Goal: Find contact information: Find contact information

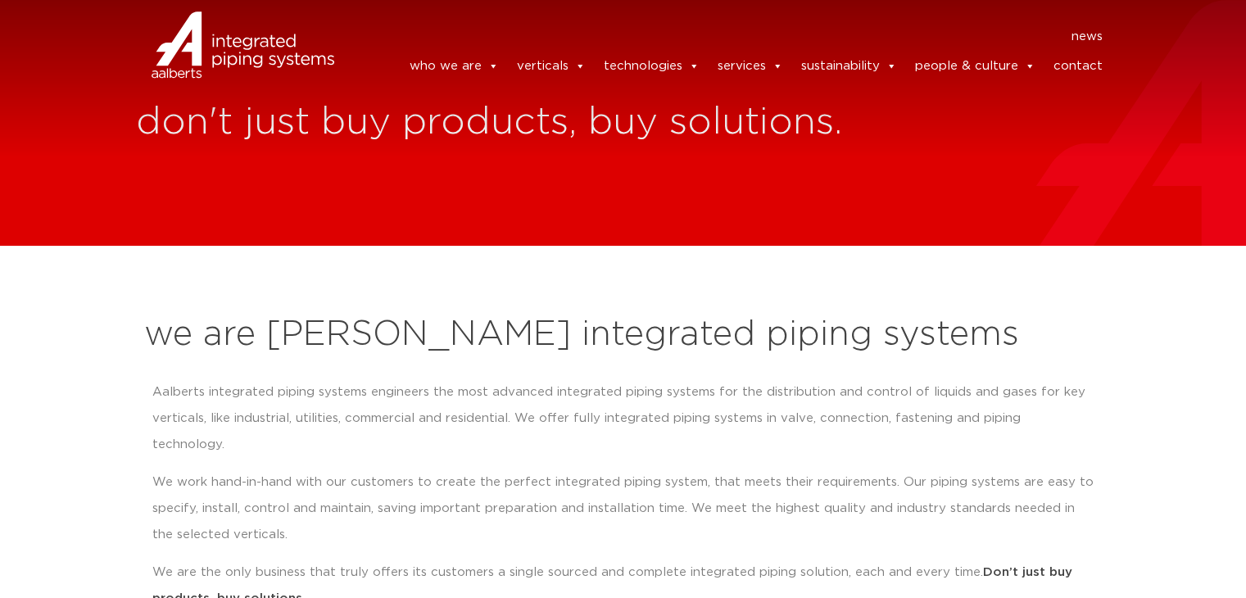
click at [1072, 73] on link "contact" at bounding box center [1077, 66] width 49 height 33
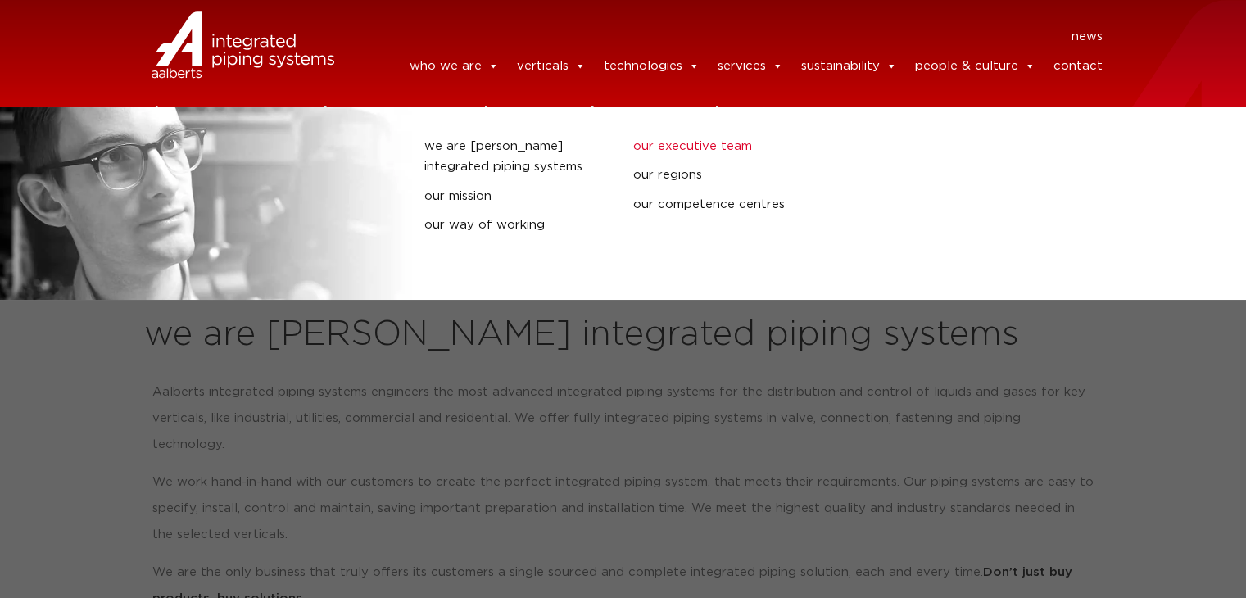
click at [736, 152] on link "our executive team" at bounding box center [725, 146] width 184 height 21
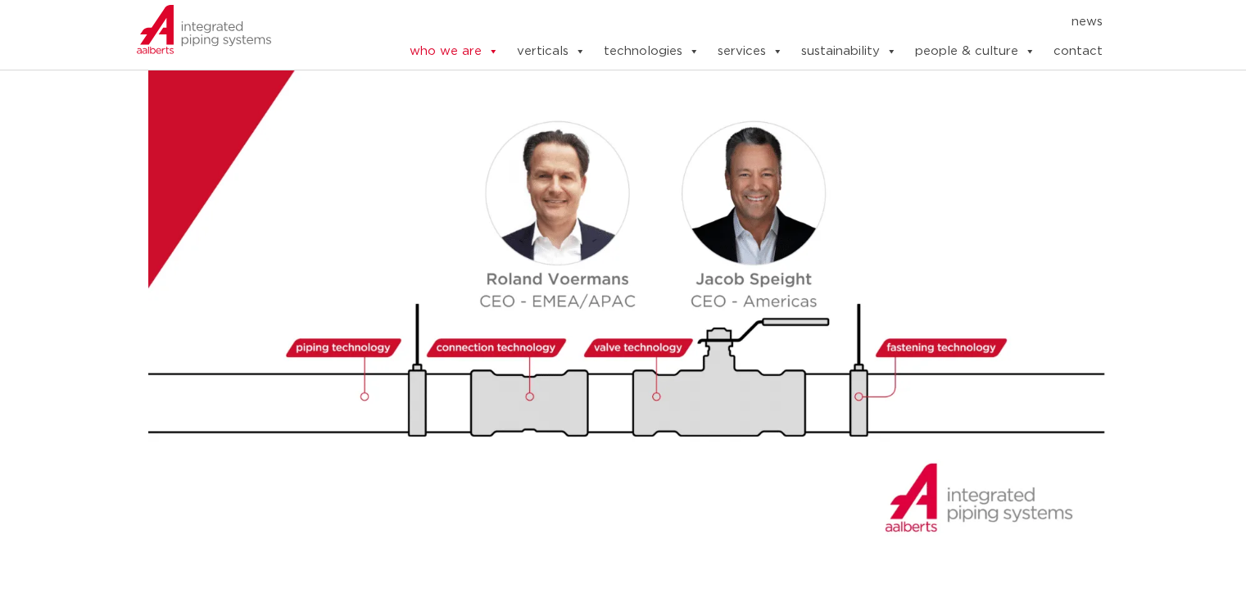
scroll to position [1909, 0]
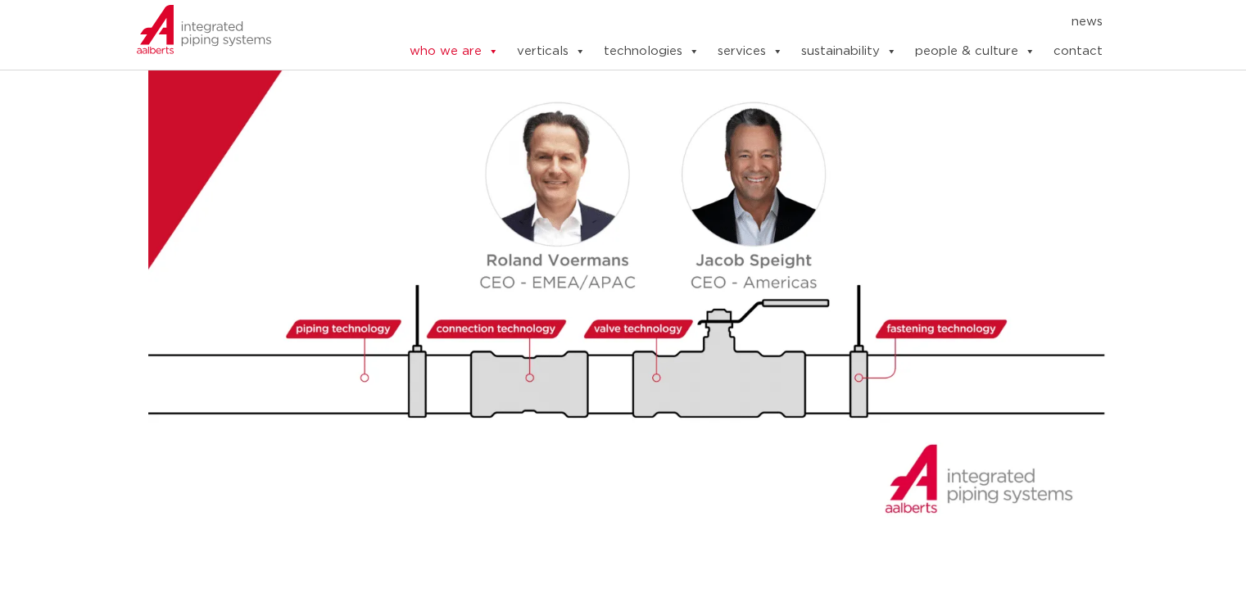
click at [550, 237] on img at bounding box center [629, 272] width 963 height 542
click at [559, 188] on img at bounding box center [629, 272] width 963 height 542
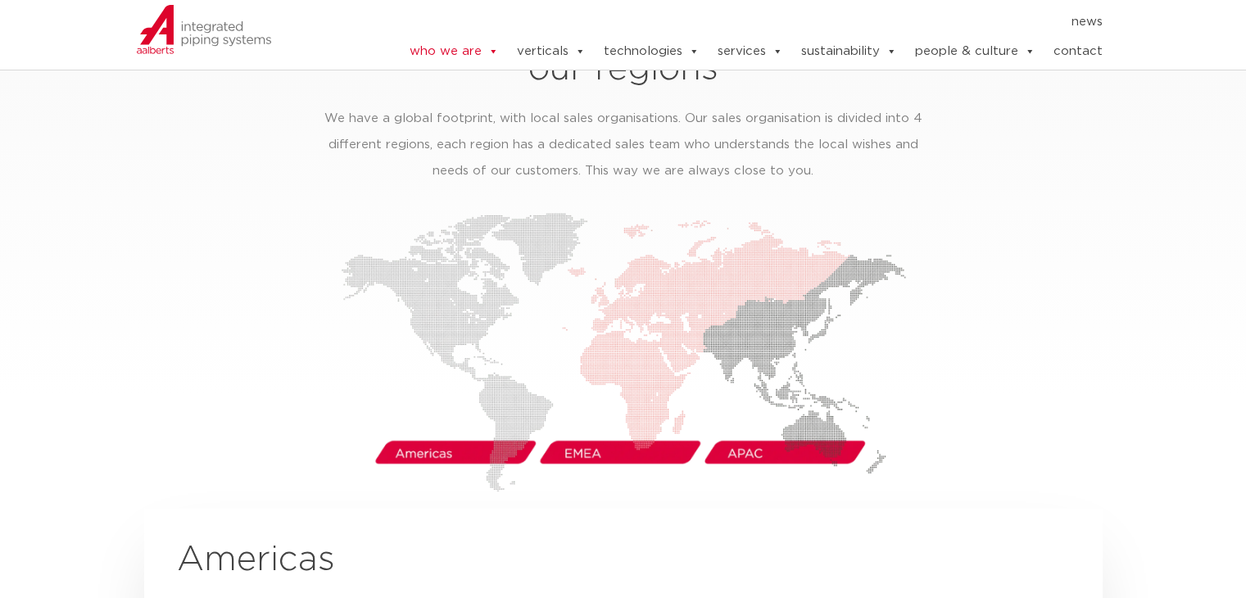
scroll to position [2565, 0]
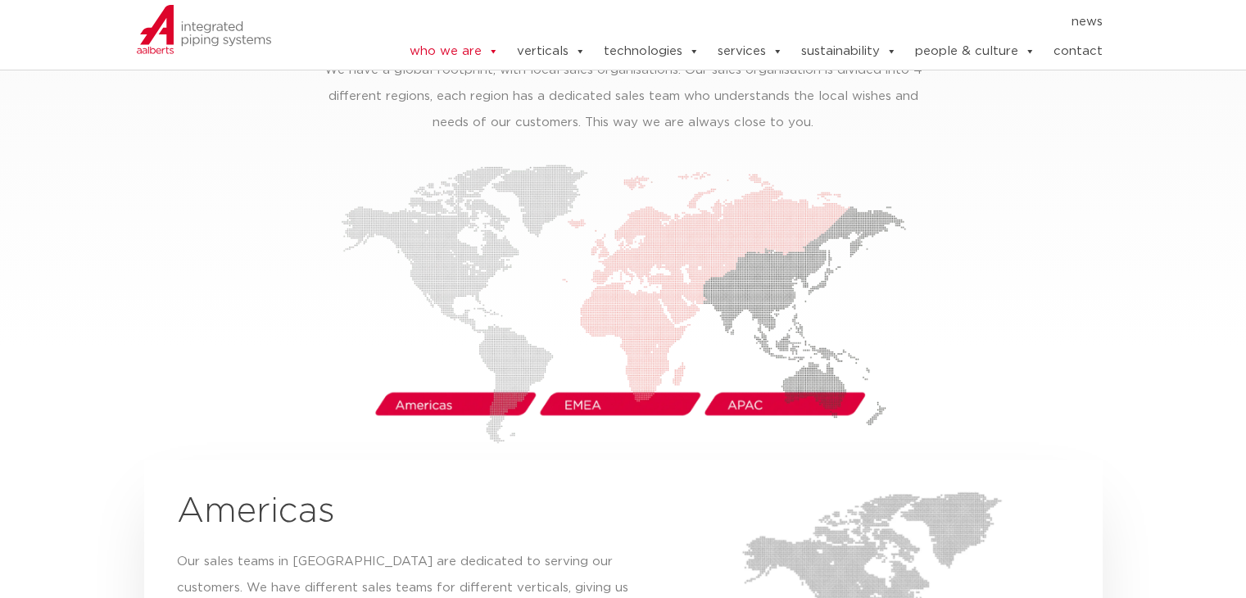
click at [606, 375] on img at bounding box center [623, 303] width 565 height 279
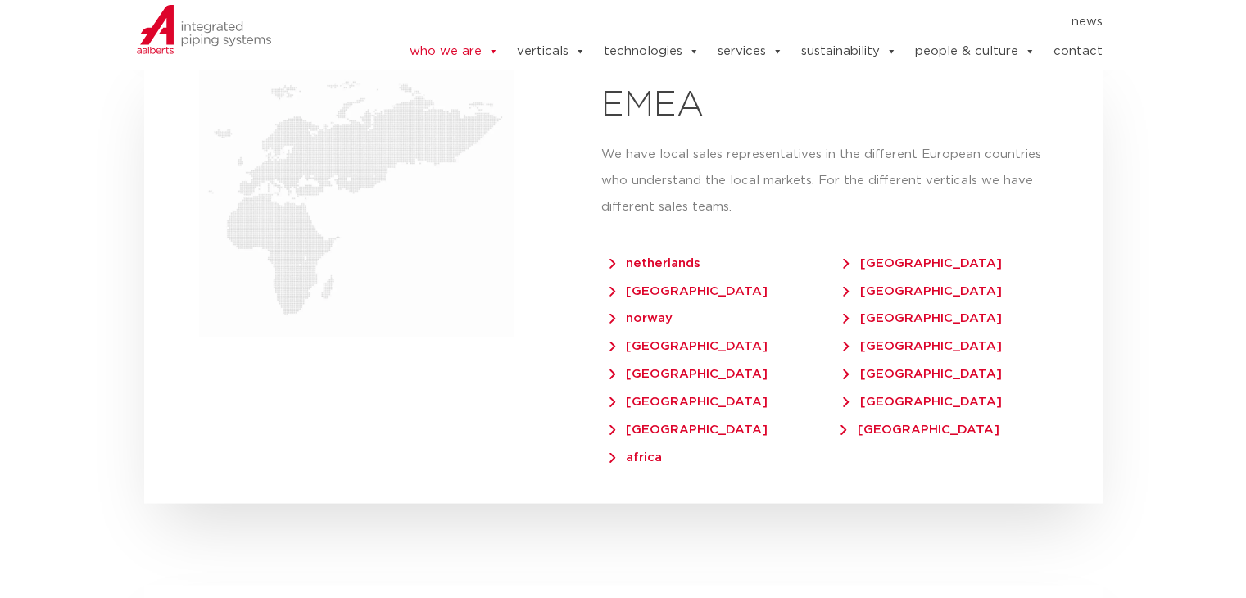
scroll to position [3385, 0]
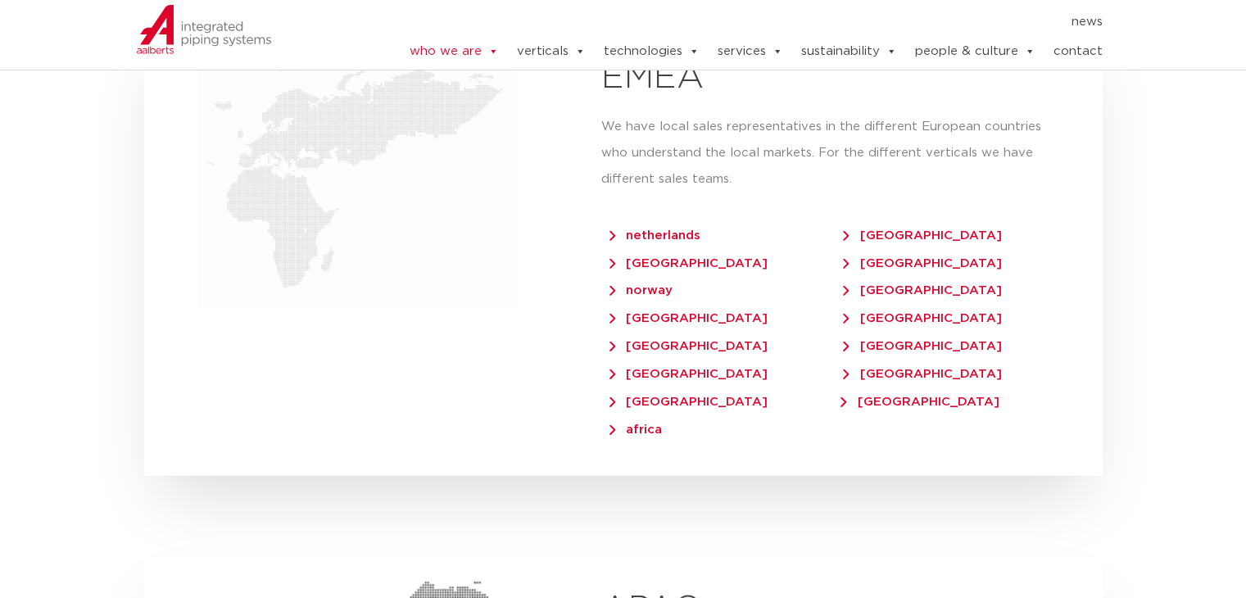
click at [677, 229] on span "netherlands" at bounding box center [655, 235] width 91 height 12
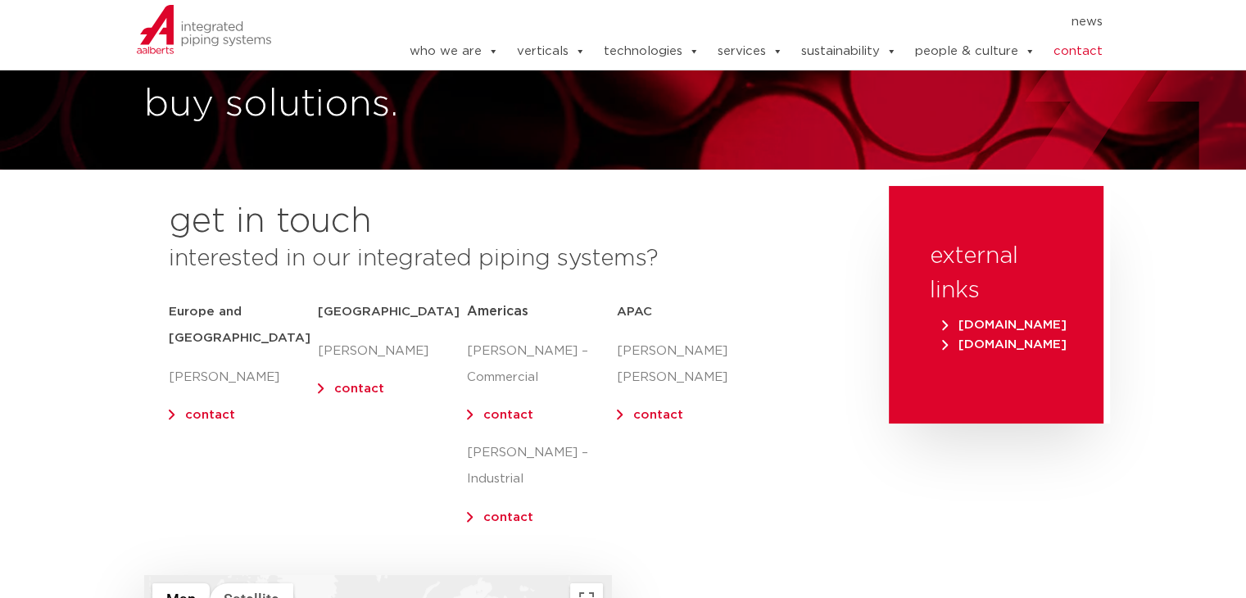
scroll to position [82, 0]
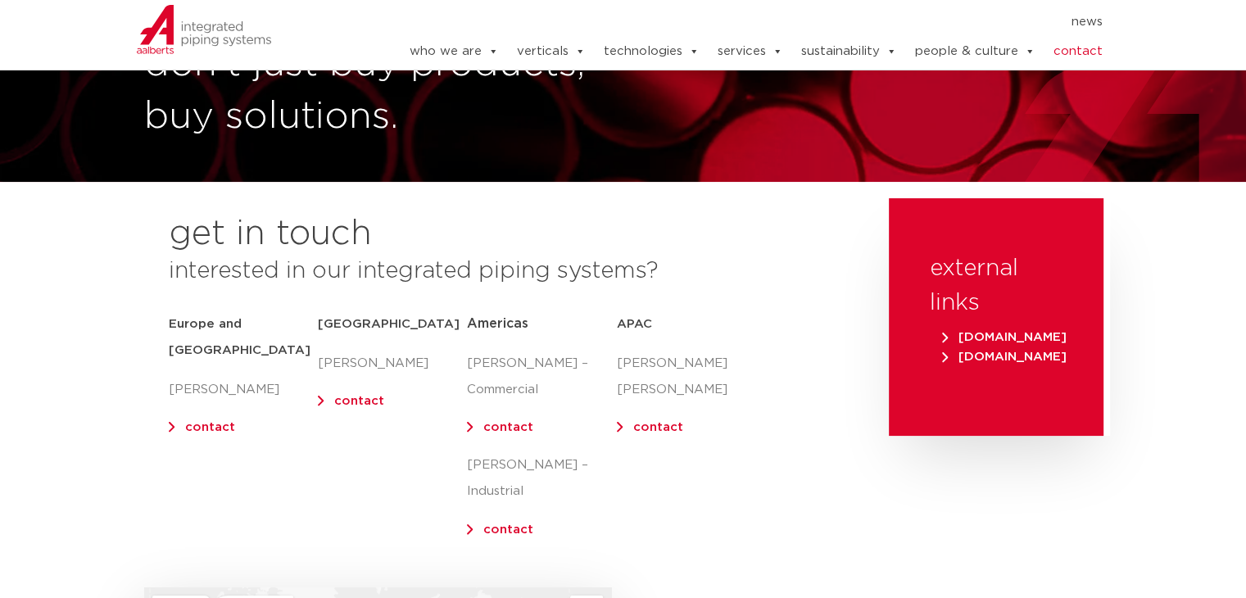
click at [219, 421] on link "contact" at bounding box center [210, 427] width 50 height 12
